Goal: Task Accomplishment & Management: Use online tool/utility

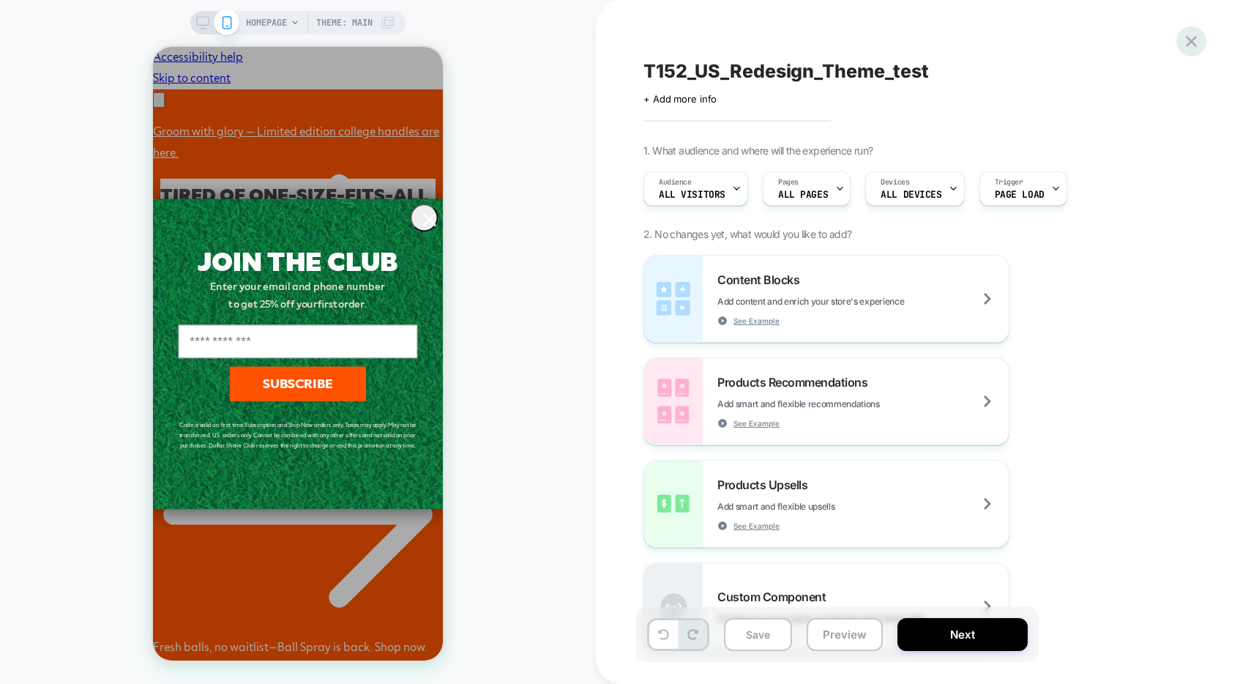
click at [1186, 37] on icon at bounding box center [1192, 41] width 20 height 20
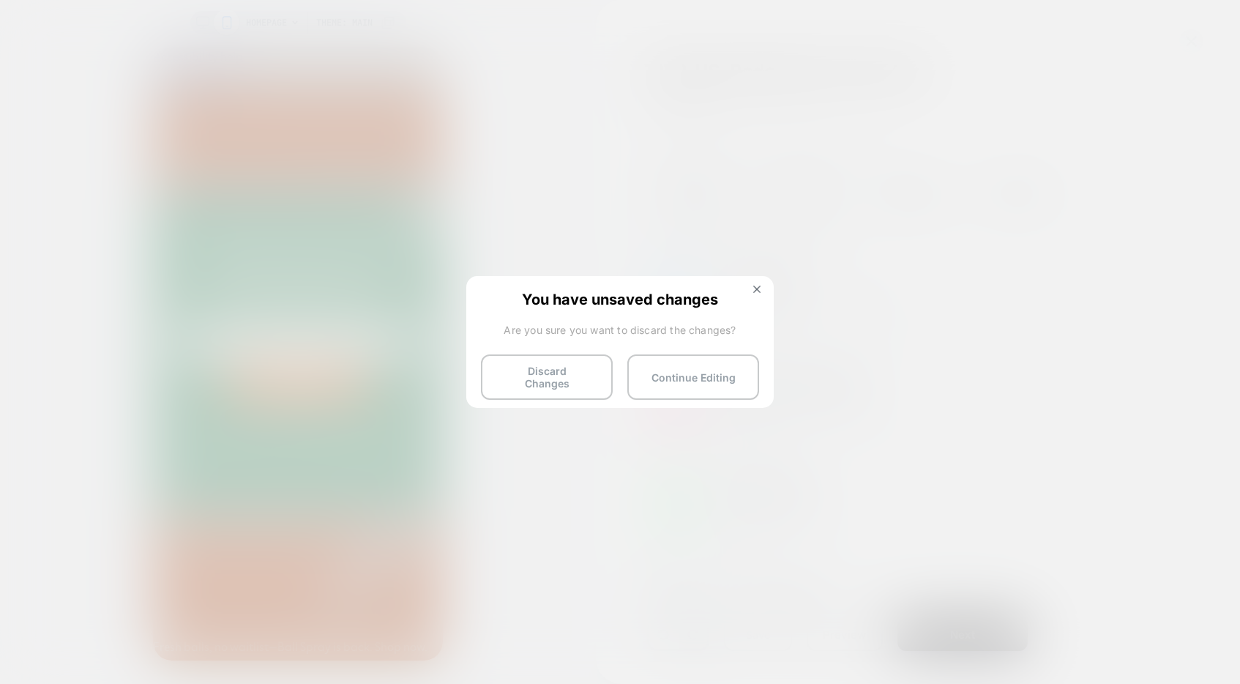
scroll to position [0, 451]
click at [756, 295] on button at bounding box center [757, 291] width 16 height 12
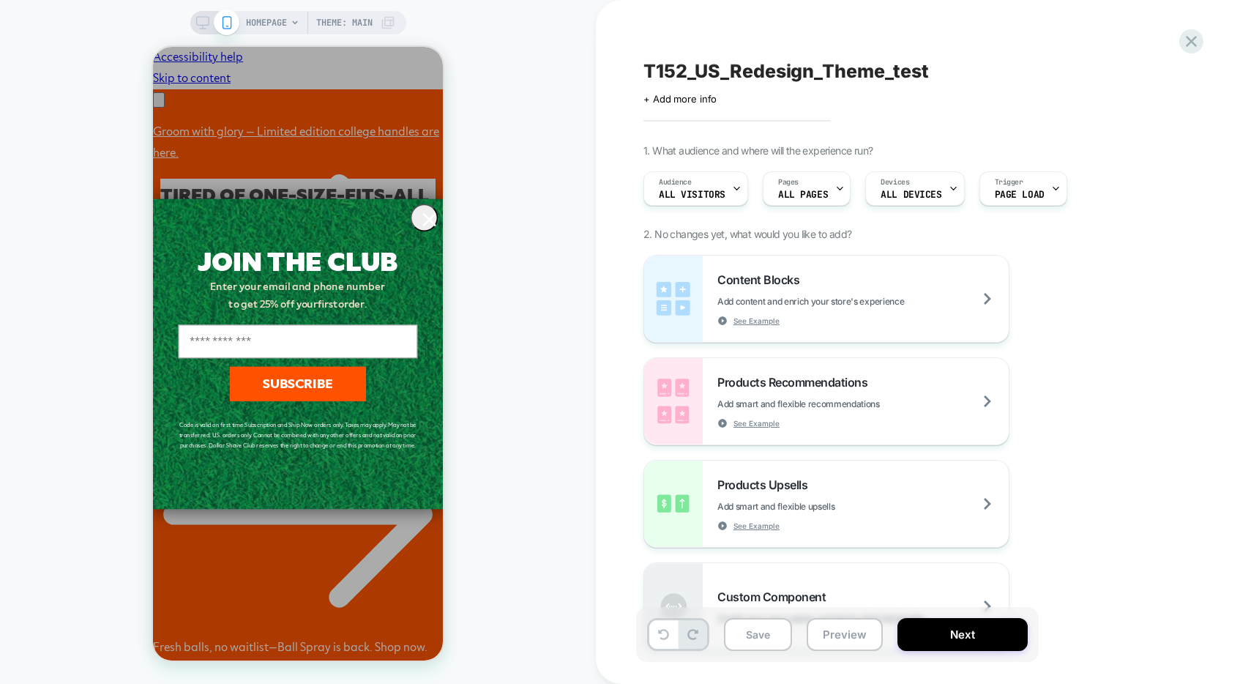
scroll to position [0, 225]
click at [1189, 41] on icon at bounding box center [1192, 41] width 20 height 20
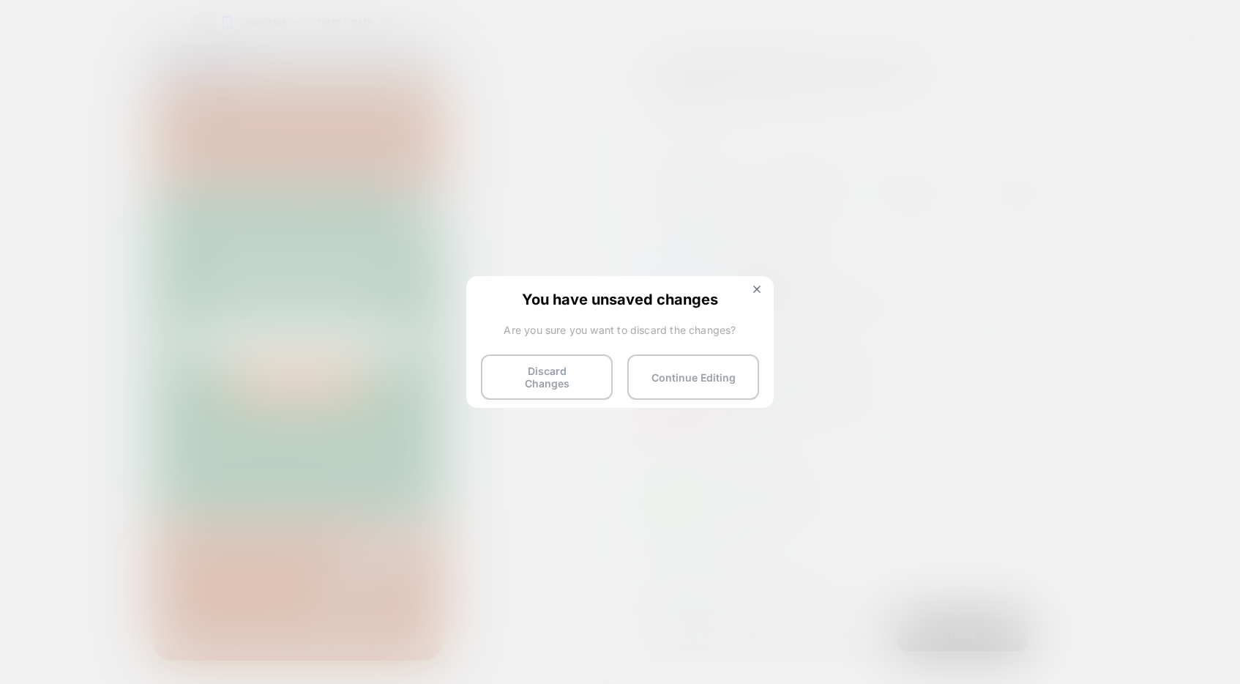
click at [755, 294] on button at bounding box center [757, 291] width 16 height 12
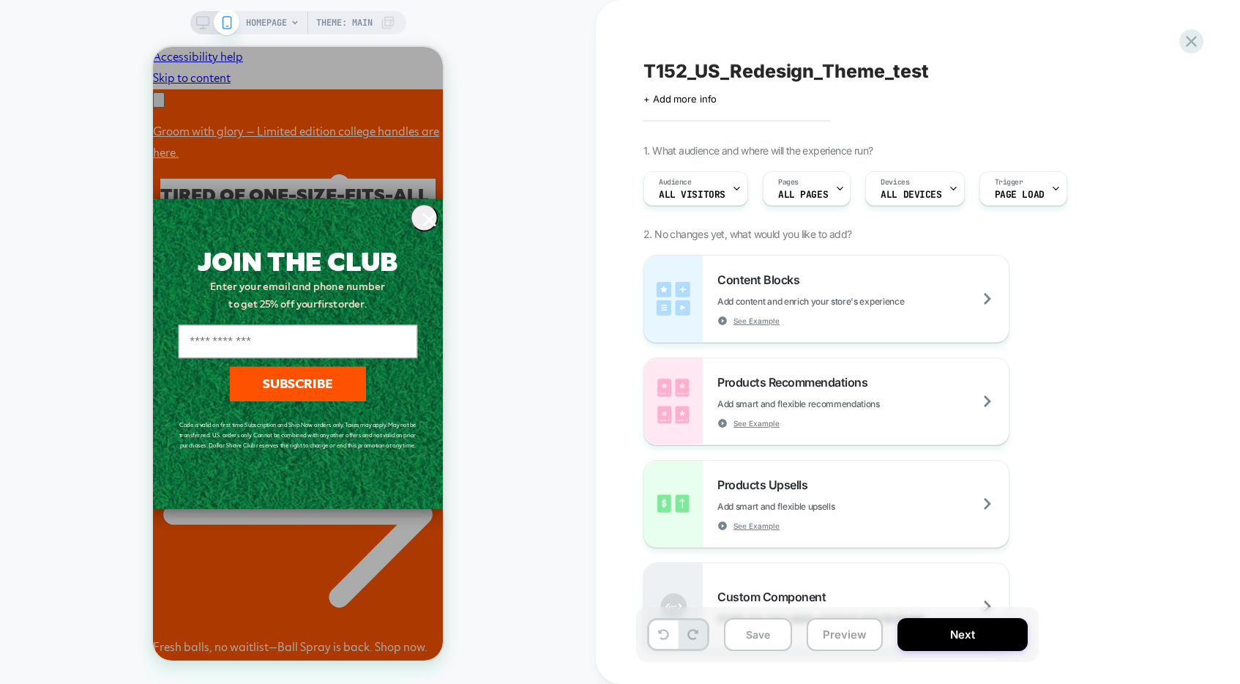
scroll to position [0, 451]
click at [1185, 40] on icon at bounding box center [1192, 41] width 20 height 20
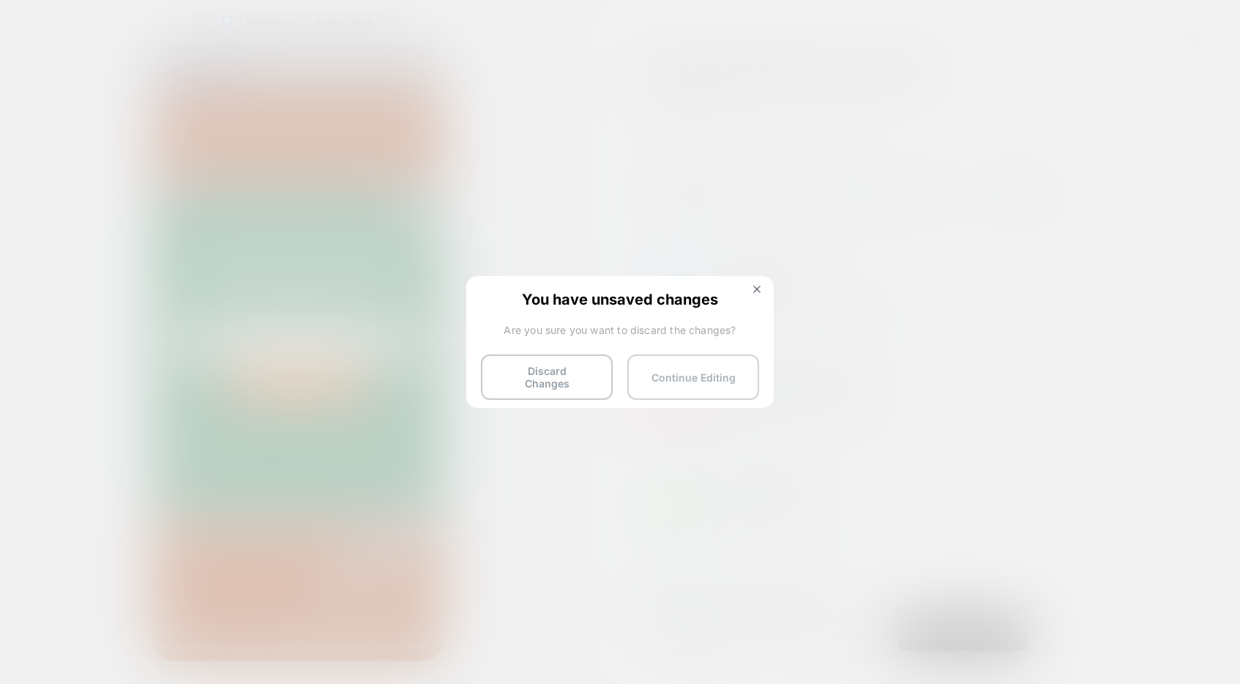
scroll to position [0, 0]
click at [668, 373] on button "Continue Editing" at bounding box center [693, 376] width 132 height 45
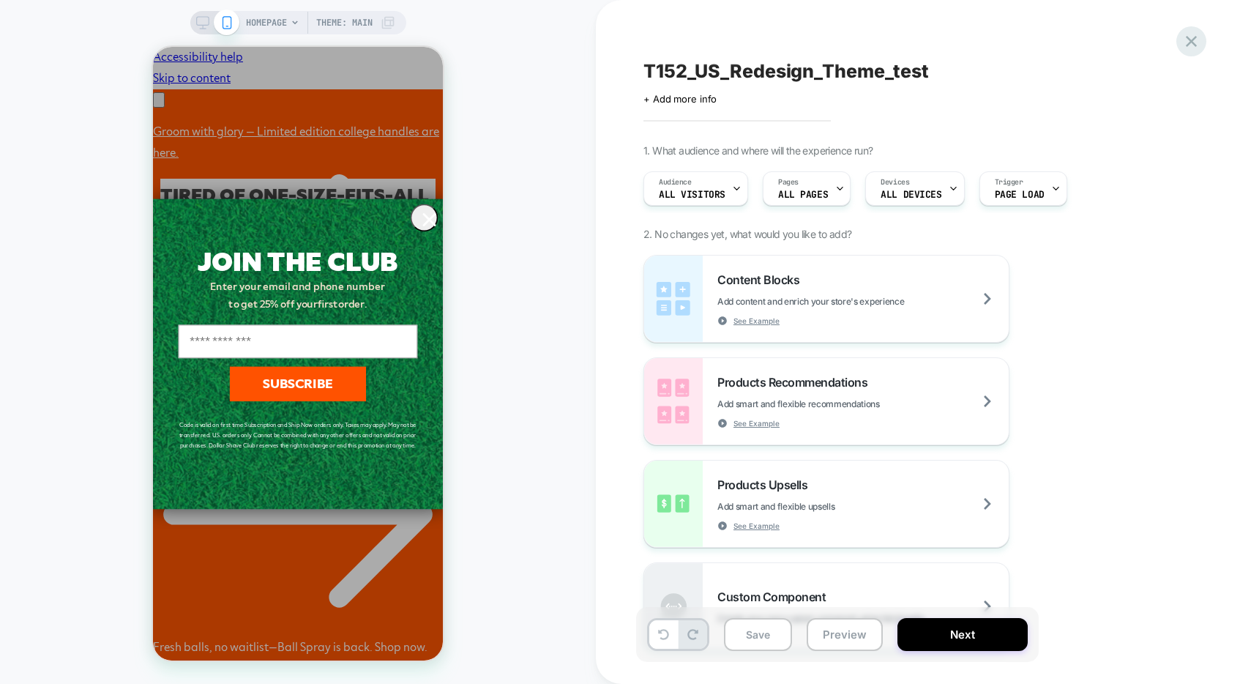
scroll to position [0, 225]
click at [1189, 45] on icon at bounding box center [1191, 41] width 11 height 11
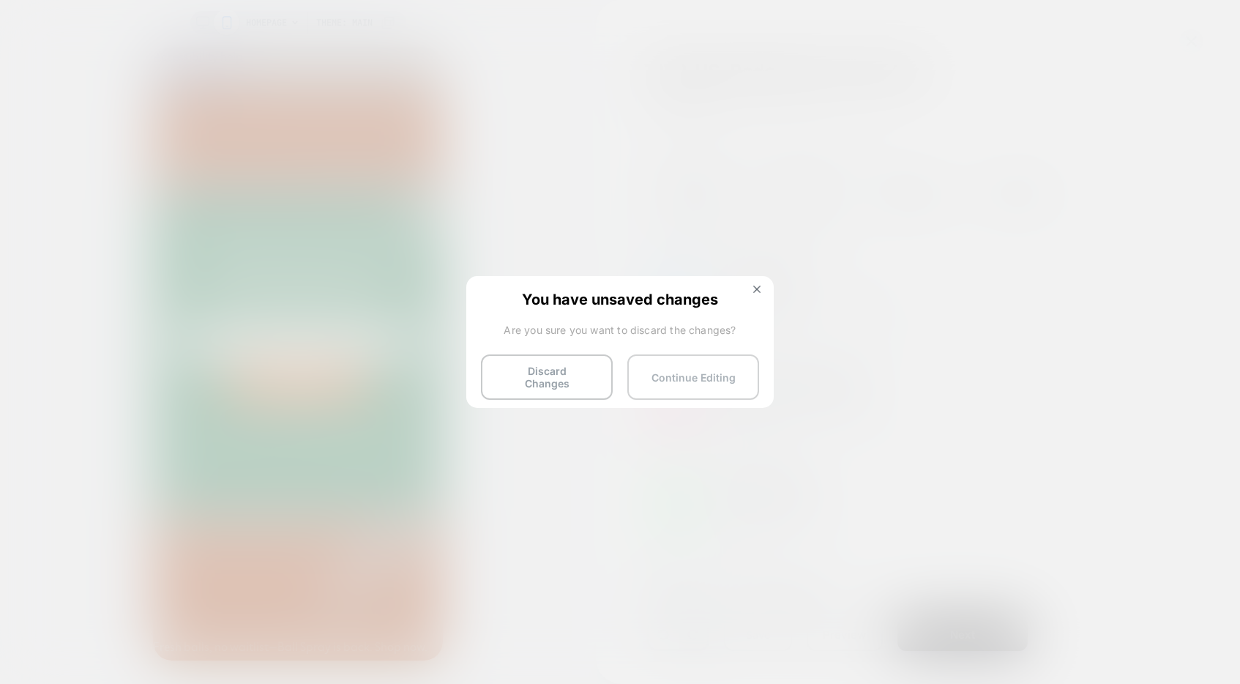
scroll to position [0, 451]
drag, startPoint x: 545, startPoint y: 379, endPoint x: 1238, endPoint y: 204, distance: 714.9
click at [545, 379] on button "Discard Changes" at bounding box center [547, 376] width 132 height 45
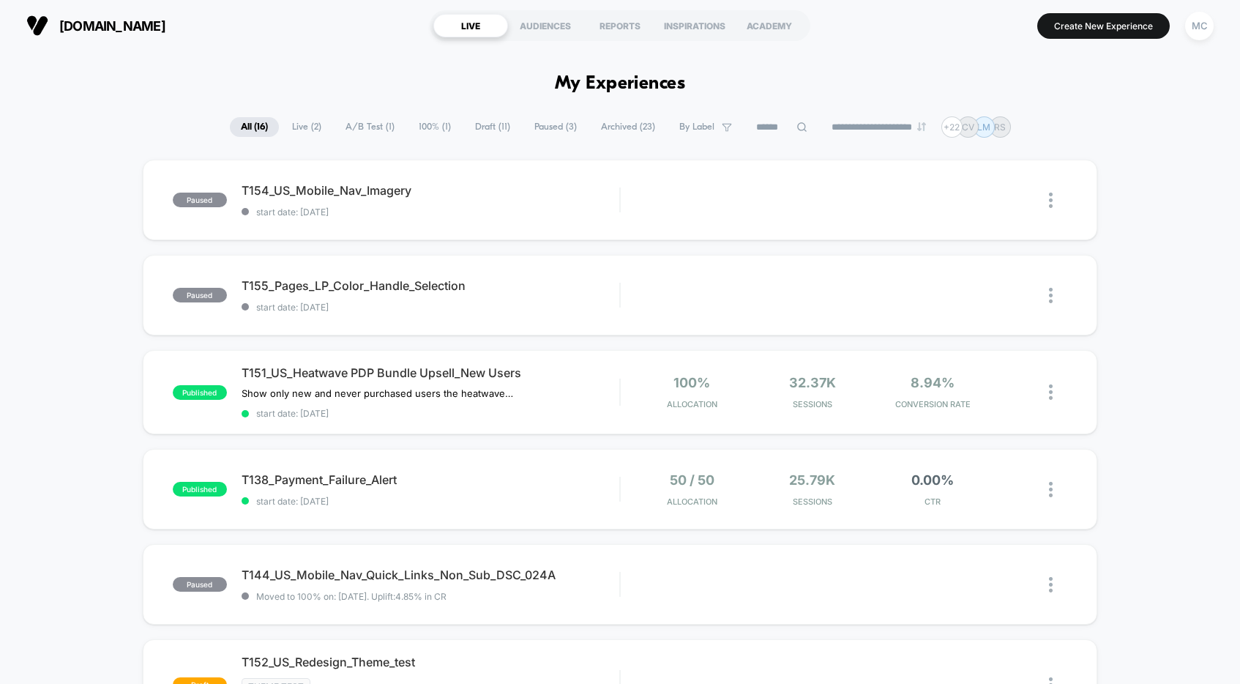
click at [1201, 29] on div "MC" at bounding box center [1199, 26] width 29 height 29
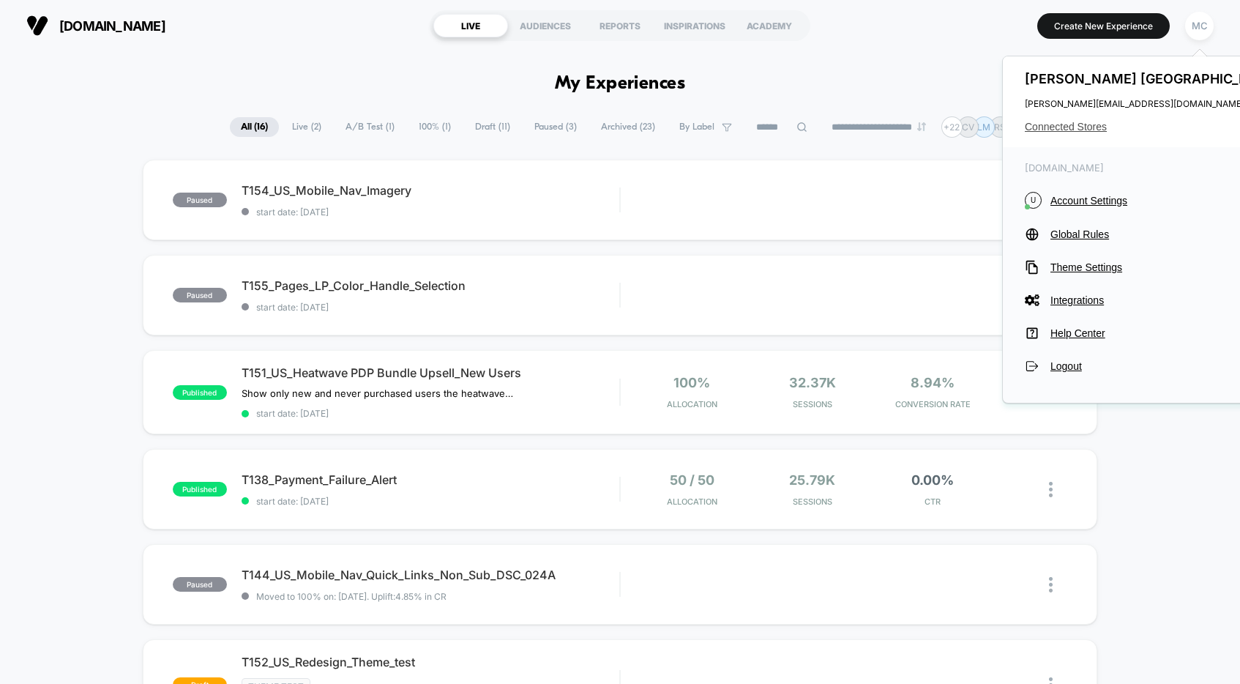
click at [1091, 128] on span "Connected Stores" at bounding box center [1153, 127] width 256 height 12
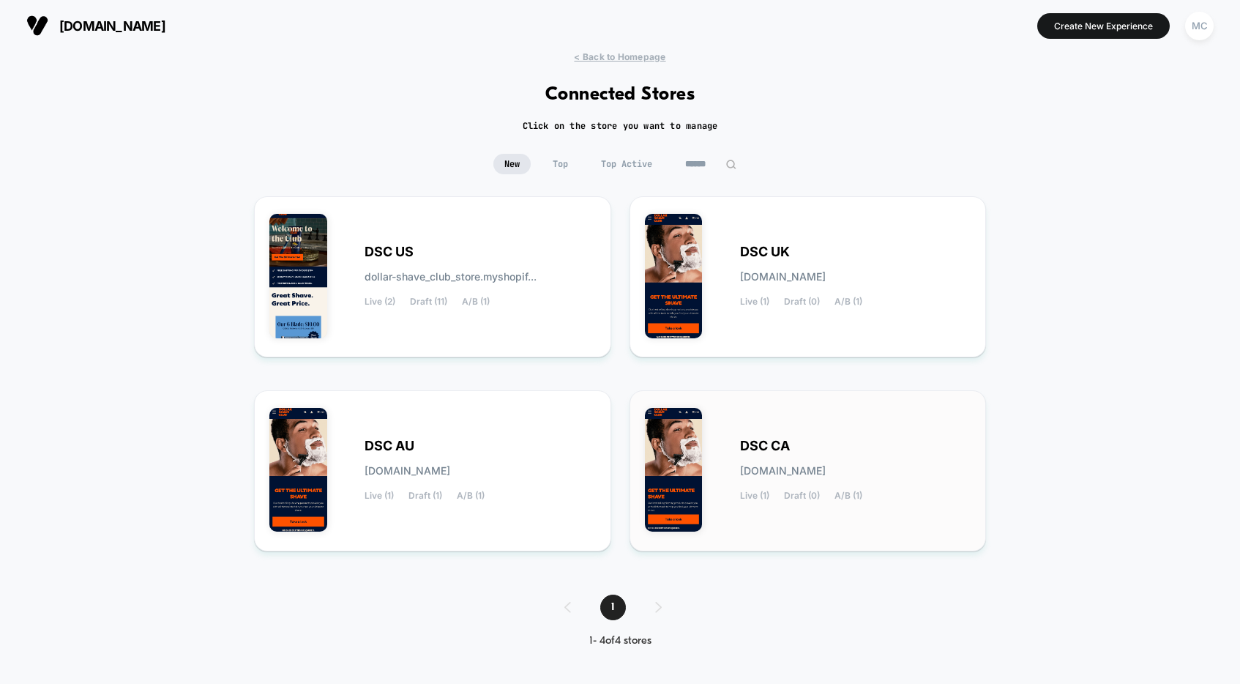
click at [838, 434] on div "DSC CA [DOMAIN_NAME] Live (1) Draft (0) A/B (1)" at bounding box center [808, 471] width 327 height 130
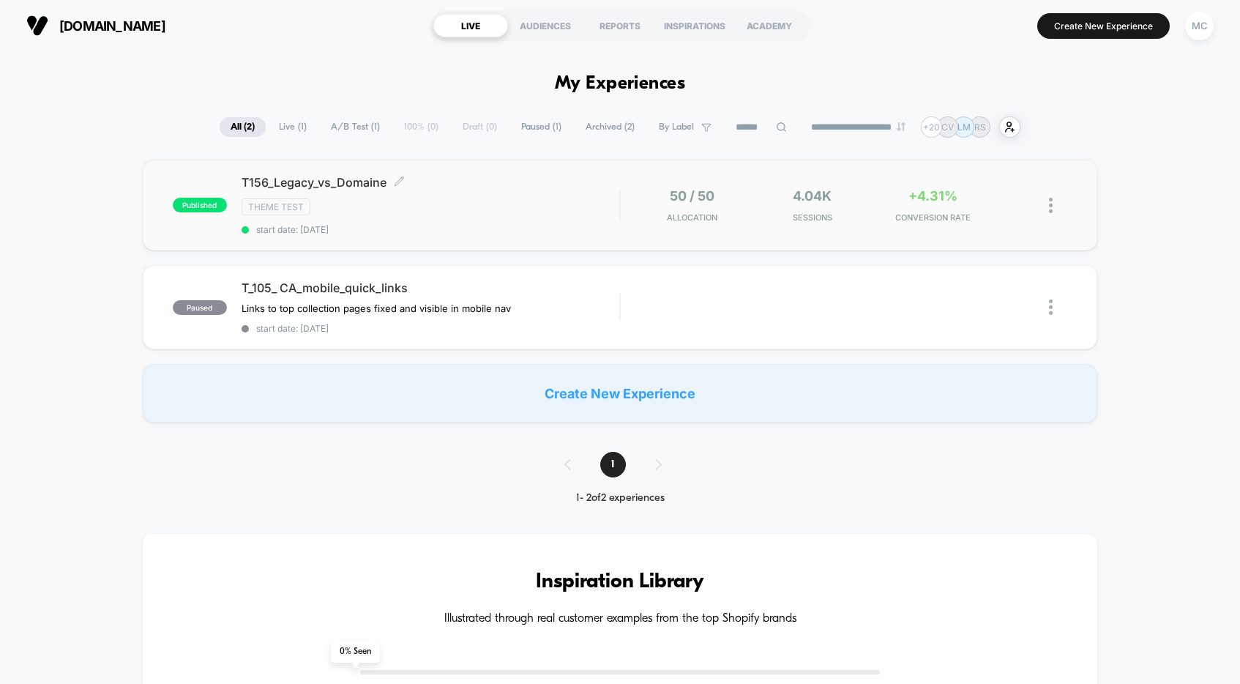
click at [535, 209] on div "Theme Test" at bounding box center [431, 206] width 378 height 17
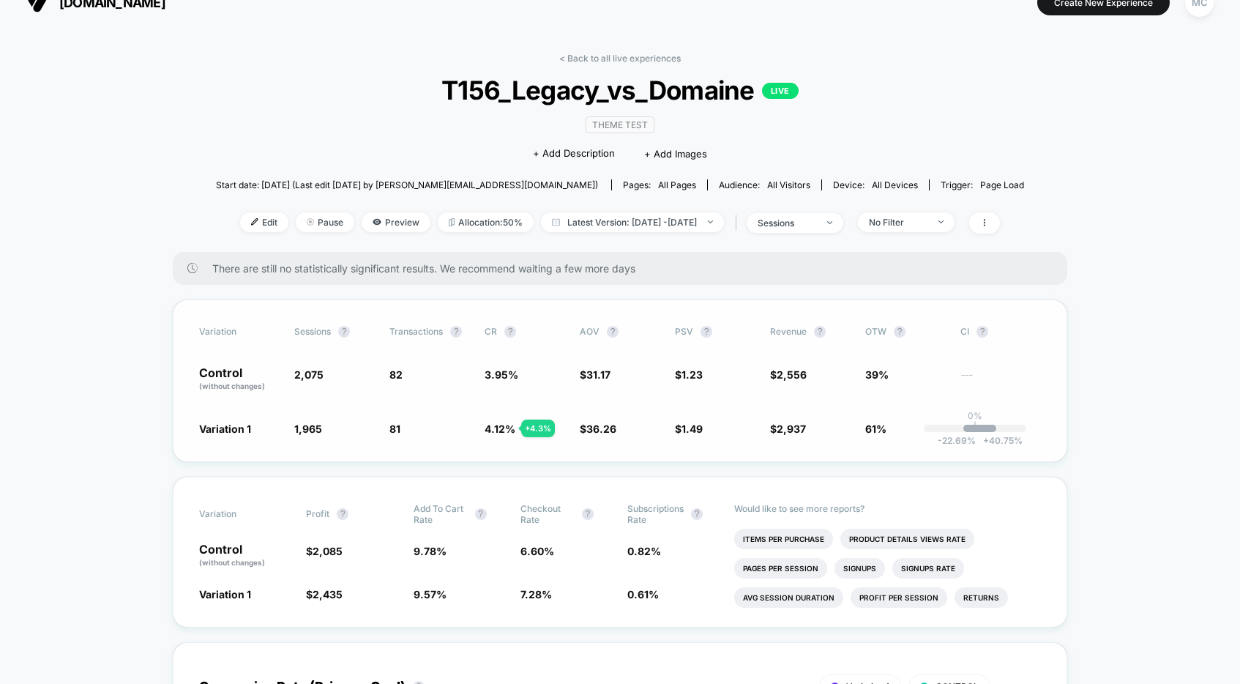
scroll to position [160, 0]
